Goal: Transaction & Acquisition: Book appointment/travel/reservation

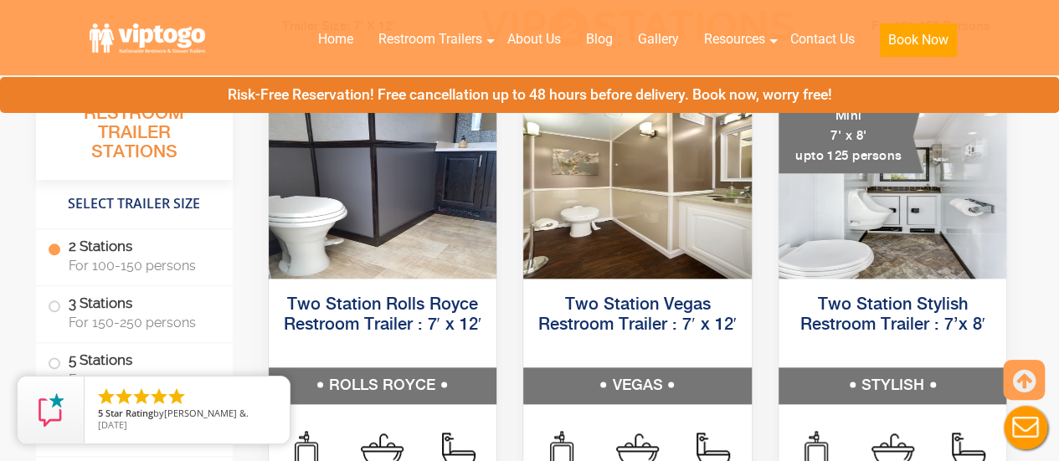
scroll to position [921, 0]
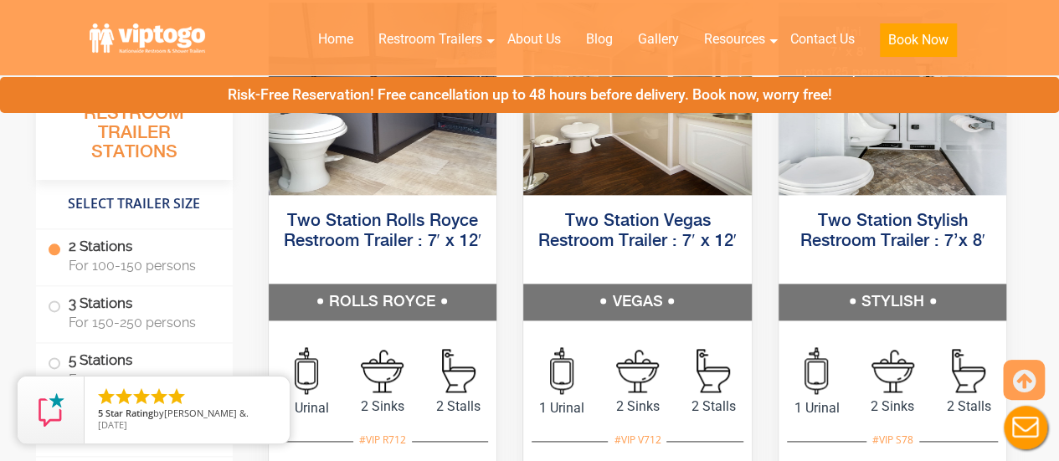
click at [276, 391] on icon "close" at bounding box center [272, 393] width 17 height 17
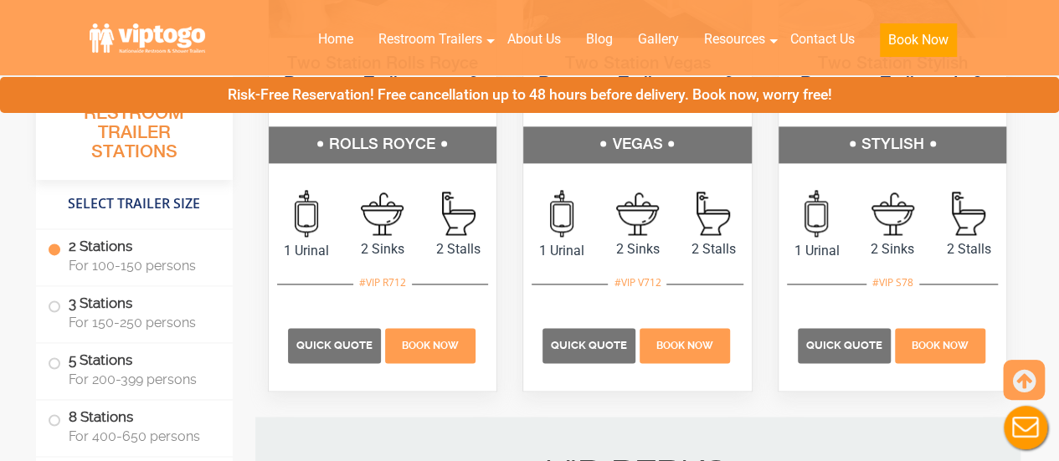
scroll to position [1239, 0]
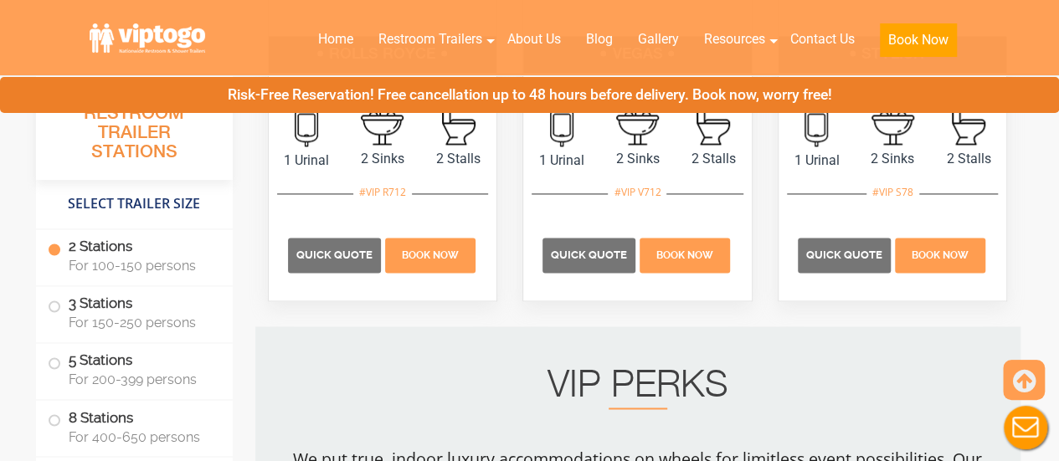
click at [127, 422] on span "[DATE]" at bounding box center [112, 424] width 29 height 13
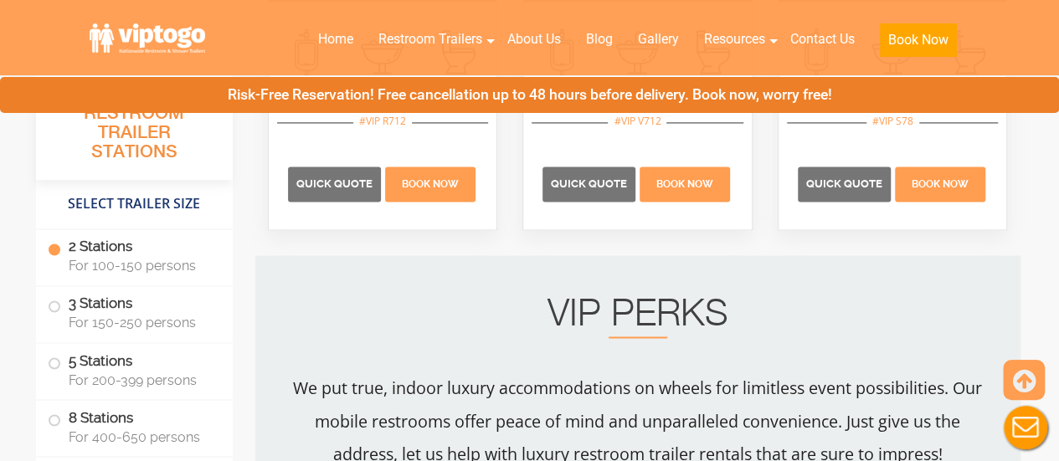
click at [127, 422] on span "[DATE]" at bounding box center [112, 424] width 29 height 13
